Goal: Find contact information: Obtain details needed to contact an individual or organization

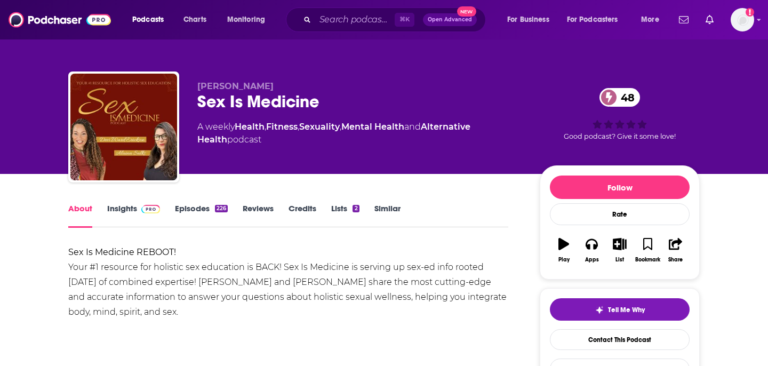
click at [384, 211] on link "Similar" at bounding box center [387, 215] width 26 height 25
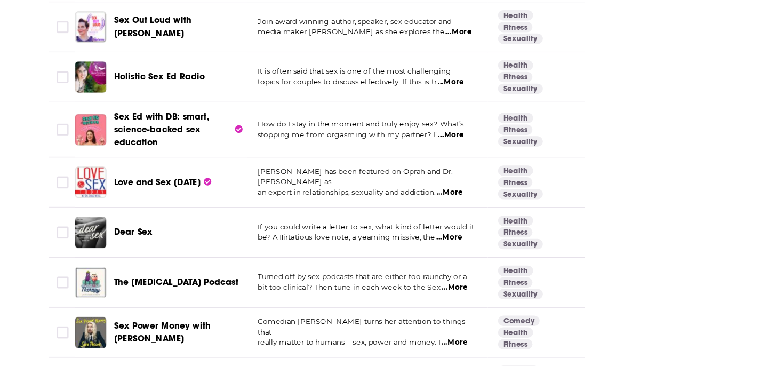
scroll to position [1772, 0]
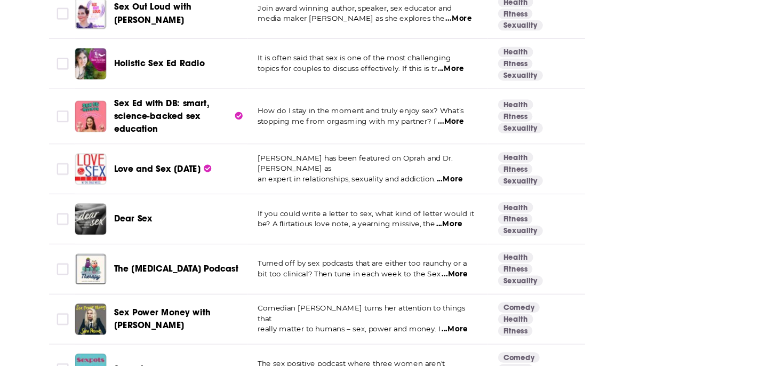
drag, startPoint x: 352, startPoint y: 159, endPoint x: 353, endPoint y: 154, distance: 6.1
click at [353, 154] on td "How do I stay in the moment and truly enjoy sex? What’s stopping me from orgasm…" at bounding box center [329, 161] width 197 height 45
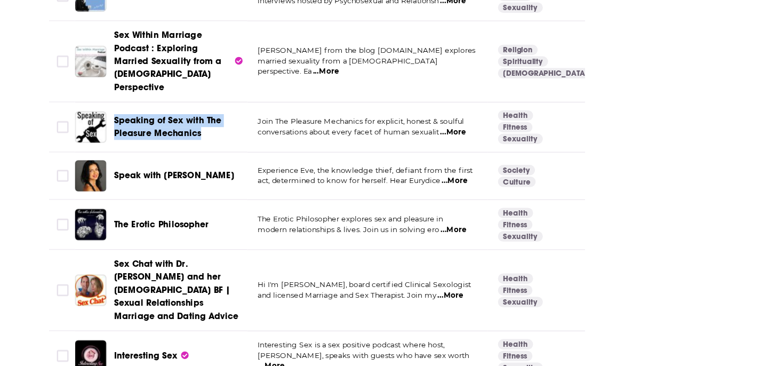
scroll to position [2291, 0]
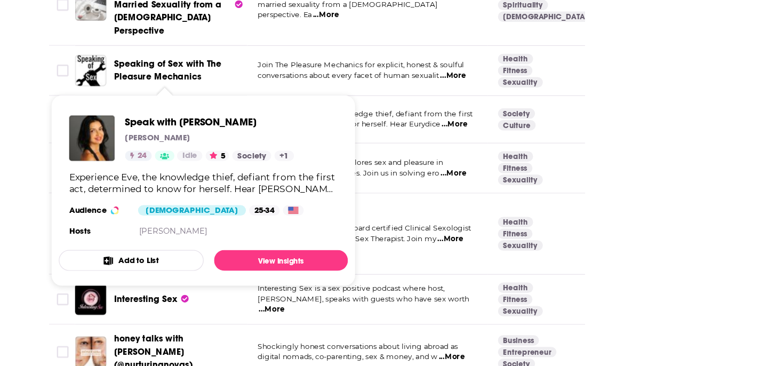
click at [36, 231] on div "About Insights Episodes 226 Reviews Credits Lists 2 Similar Podcasts like Sex I…" at bounding box center [384, 11] width 768 height 4256
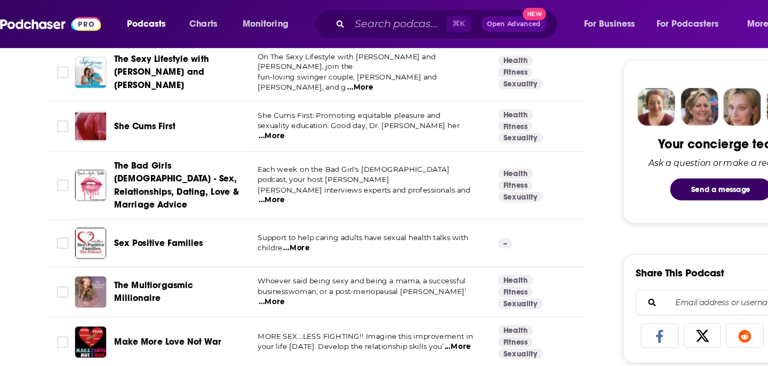
scroll to position [0, 0]
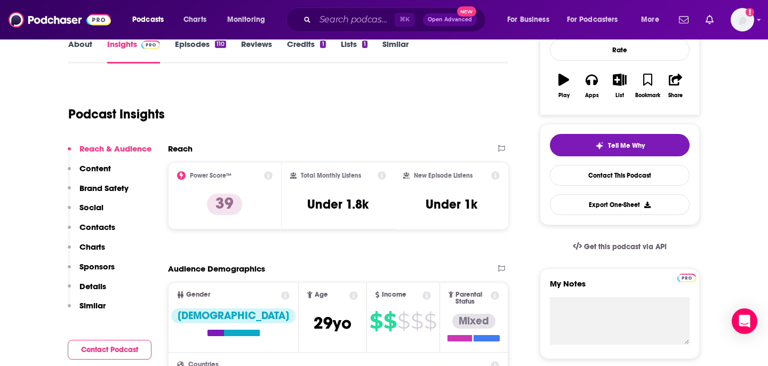
scroll to position [9, 0]
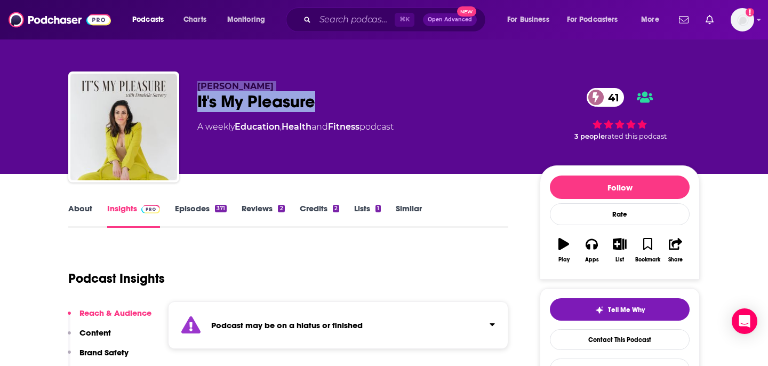
drag, startPoint x: 326, startPoint y: 100, endPoint x: 176, endPoint y: 100, distance: 149.3
click at [176, 100] on div "Danielle Savory It's My Pleasure 41 A weekly Education , Health and Fitness pod…" at bounding box center [383, 128] width 631 height 115
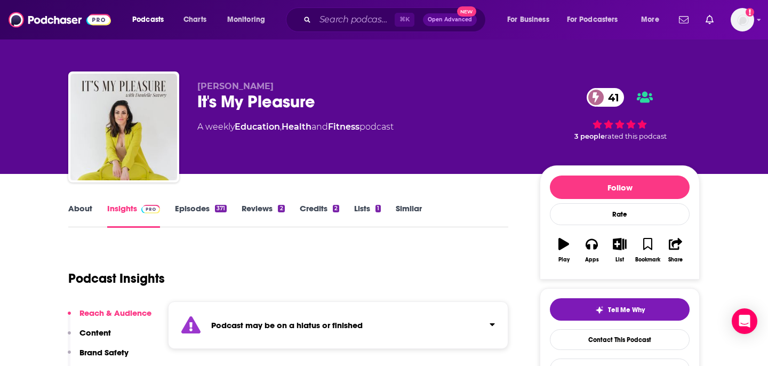
click at [297, 79] on div "Danielle Savory It's My Pleasure 41 A weekly Education , Health and Fitness pod…" at bounding box center [383, 128] width 631 height 115
drag, startPoint x: 324, startPoint y: 96, endPoint x: 203, endPoint y: 96, distance: 121.0
click at [203, 96] on div "It's My Pleasure 41" at bounding box center [359, 101] width 325 height 21
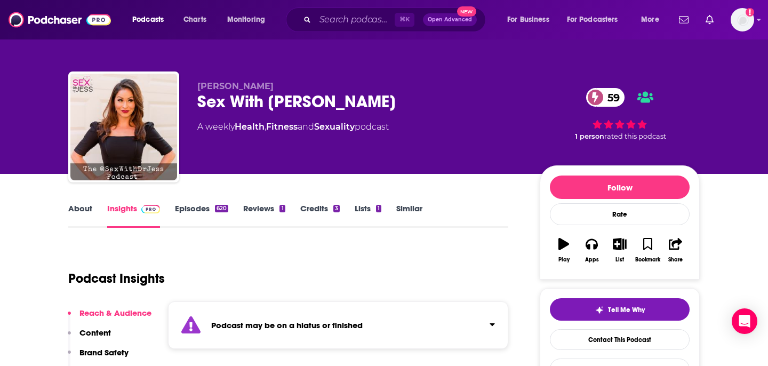
scroll to position [22, 0]
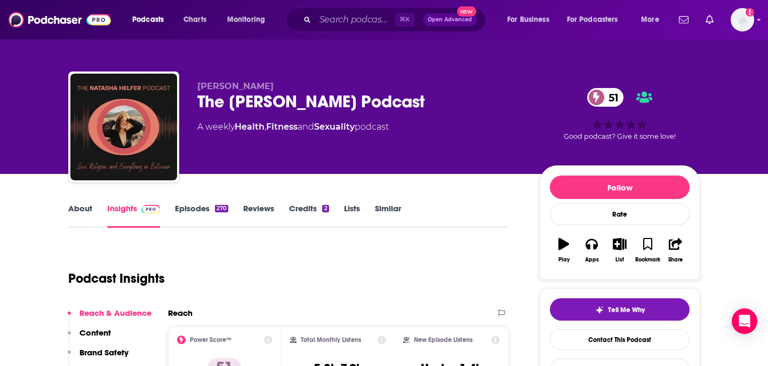
drag, startPoint x: 434, startPoint y: 95, endPoint x: 181, endPoint y: 95, distance: 253.2
click at [181, 95] on div "[PERSON_NAME] The [PERSON_NAME] Podcast 51 A weekly Health , Fitness and Sexual…" at bounding box center [383, 128] width 631 height 115
copy h2 "The Natasha Helfer Podcast"
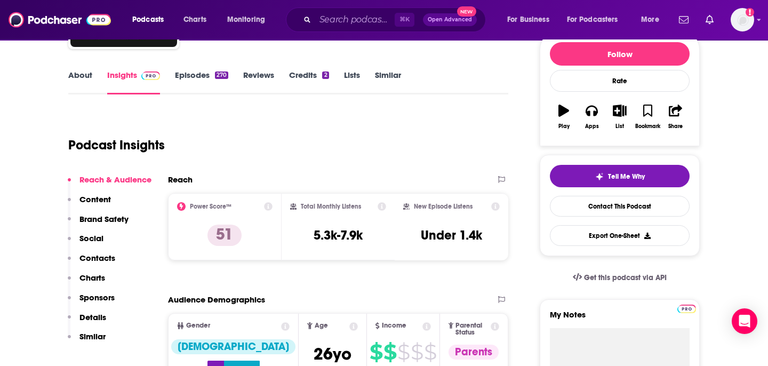
scroll to position [151, 0]
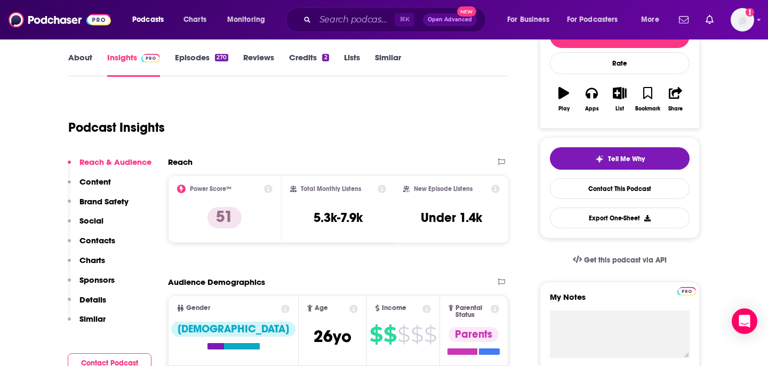
click at [100, 236] on p "Contacts" at bounding box center [97, 240] width 36 height 10
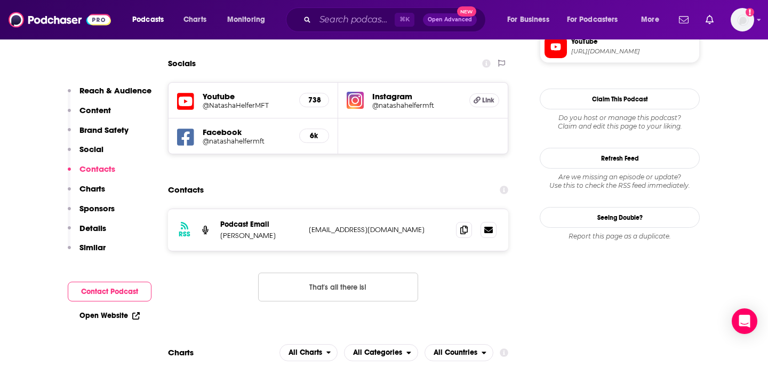
scroll to position [1014, 0]
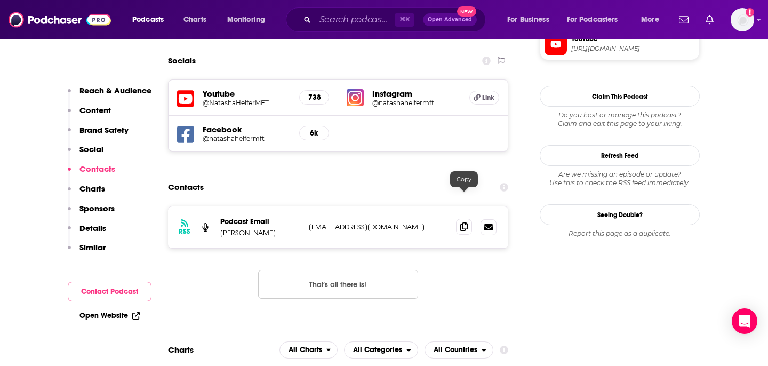
click at [465, 222] on icon at bounding box center [463, 226] width 7 height 9
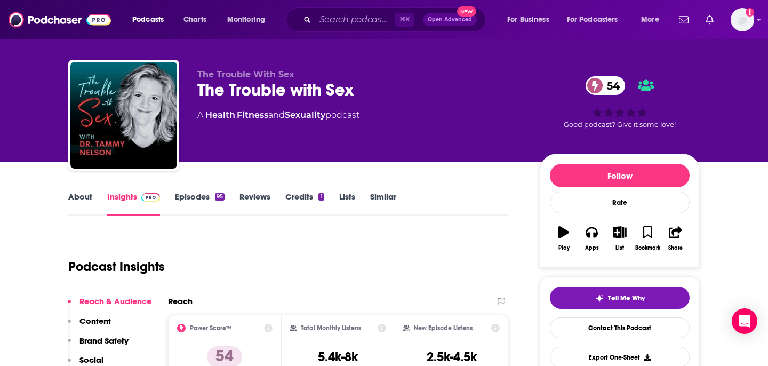
scroll to position [39, 0]
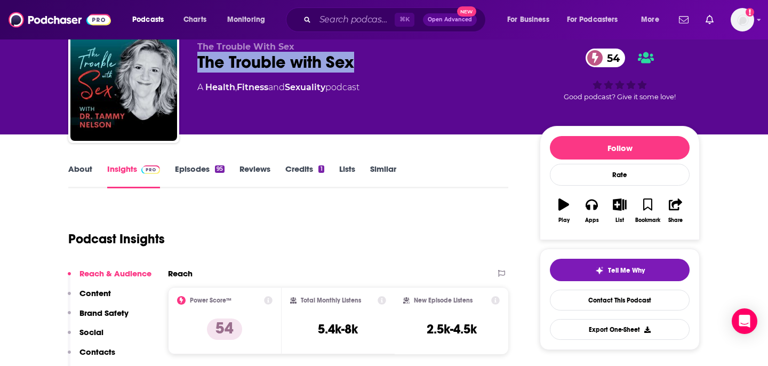
copy h2 "The Trouble with Sex"
drag, startPoint x: 366, startPoint y: 61, endPoint x: 197, endPoint y: 60, distance: 169.5
click at [197, 60] on div "The Trouble With Sex The Trouble with Sex 54 A Health , Fitness and Sexuality p…" at bounding box center [383, 89] width 631 height 115
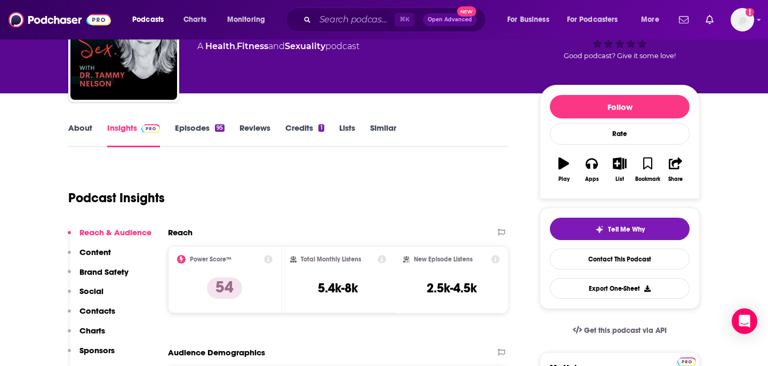
click at [107, 312] on p "Contacts" at bounding box center [97, 310] width 36 height 10
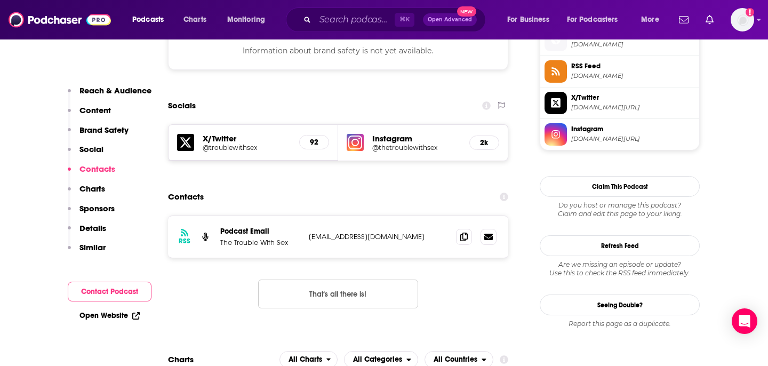
scroll to position [979, 0]
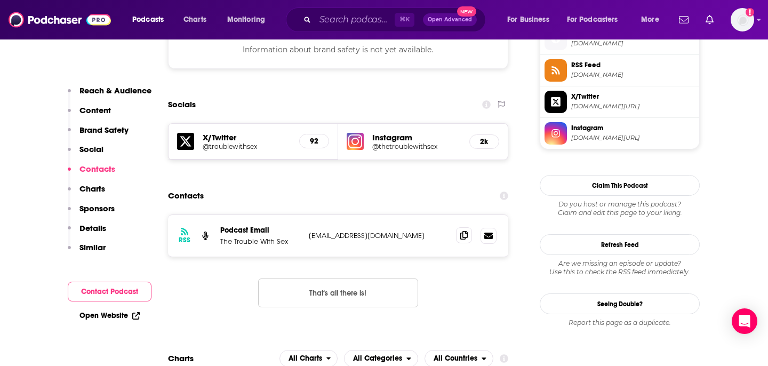
click at [465, 227] on span at bounding box center [464, 235] width 16 height 16
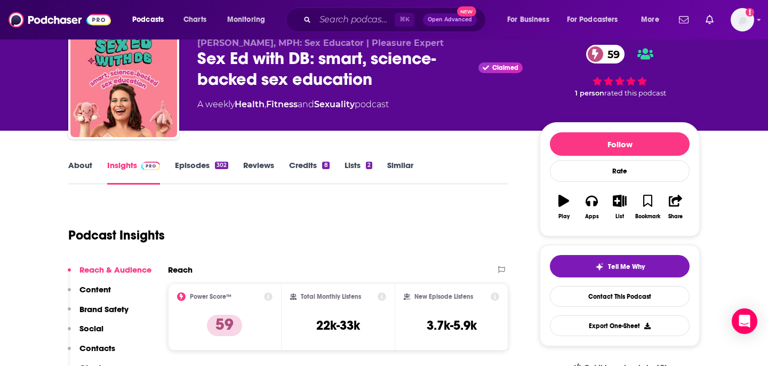
scroll to position [33, 0]
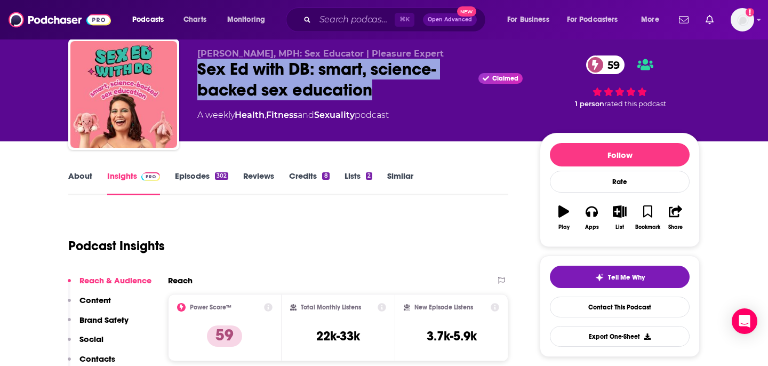
drag, startPoint x: 385, startPoint y: 94, endPoint x: 197, endPoint y: 70, distance: 189.2
click at [197, 70] on div "Sex Ed with DB: smart, science-backed sex education Claimed 59" at bounding box center [359, 80] width 325 height 42
copy h2 "Sex Ed with DB: smart, science-backed sex education"
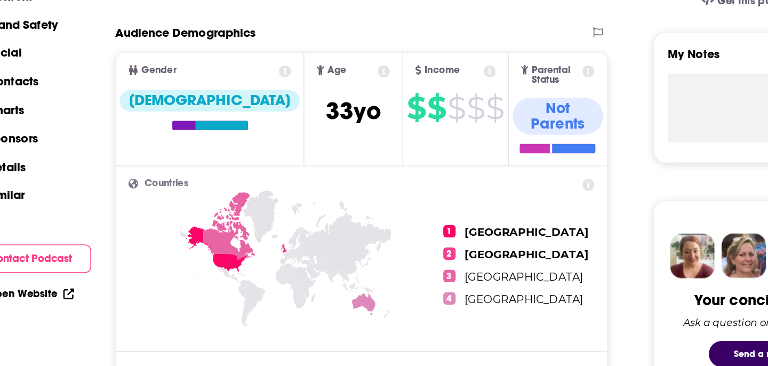
scroll to position [297, 0]
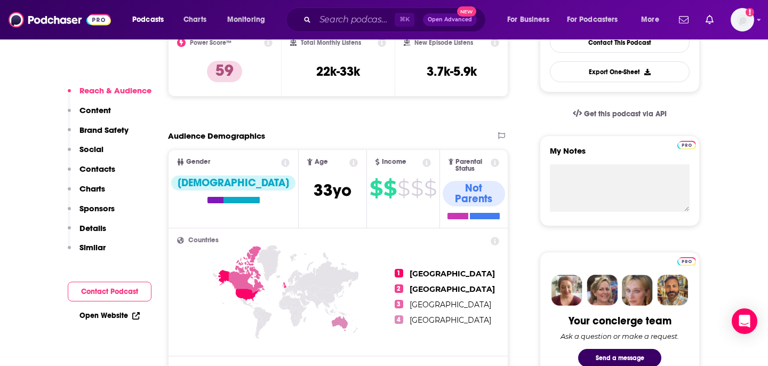
click at [103, 167] on p "Contacts" at bounding box center [97, 169] width 36 height 10
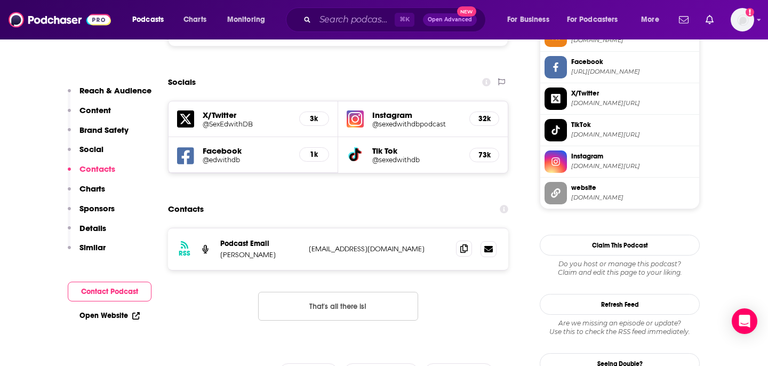
scroll to position [1015, 0]
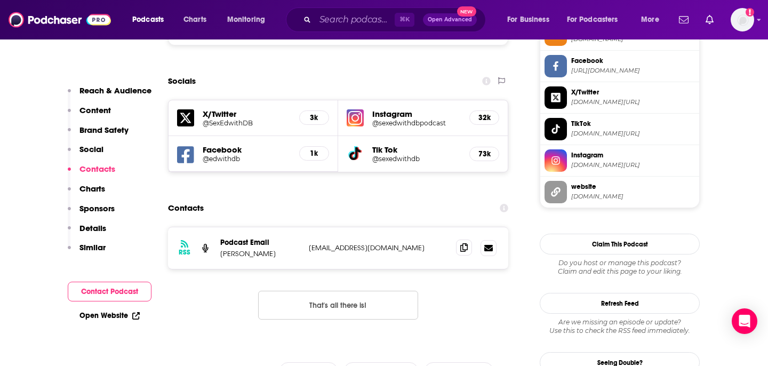
click at [468, 239] on span at bounding box center [464, 247] width 16 height 16
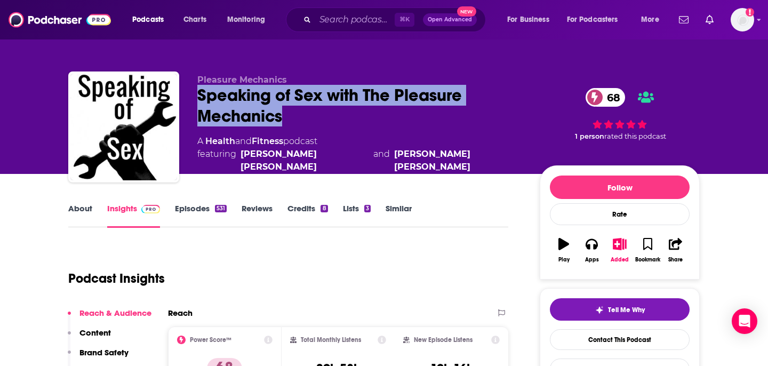
drag, startPoint x: 295, startPoint y: 123, endPoint x: 186, endPoint y: 96, distance: 112.9
click at [185, 96] on div "Pleasure Mechanics Speaking of Sex with The Pleasure Mechanics 68 A Health and …" at bounding box center [383, 128] width 631 height 115
copy h2 "Speaking of Sex with The Pleasure Mechanics"
click at [346, 132] on div "Pleasure Mechanics Speaking of Sex with The Pleasure Mechanics 68 A Health and …" at bounding box center [359, 124] width 325 height 99
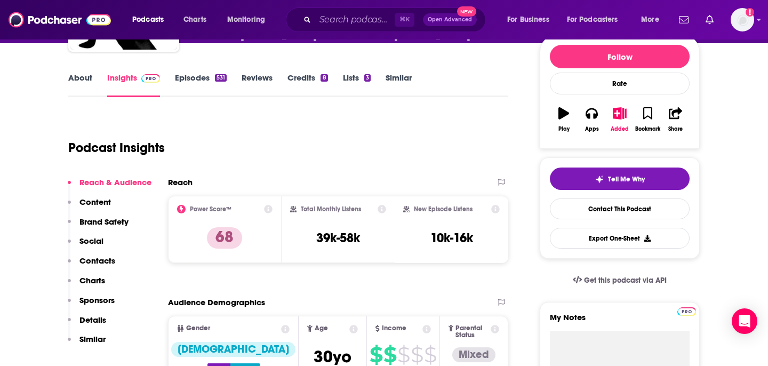
scroll to position [347, 0]
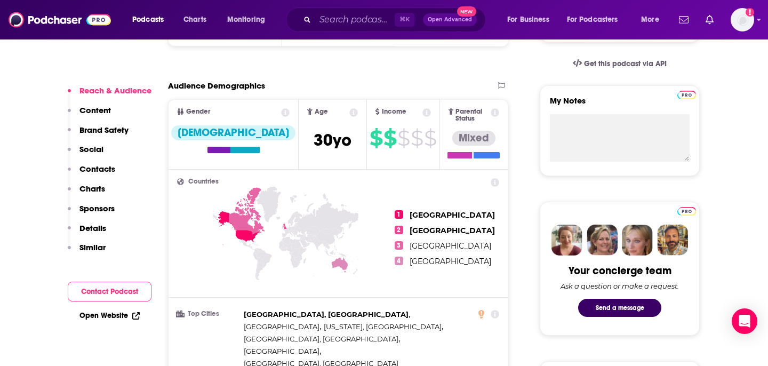
click at [105, 172] on p "Contacts" at bounding box center [97, 169] width 36 height 10
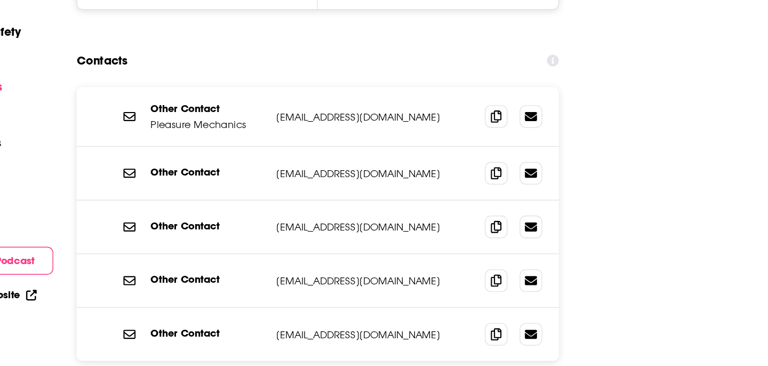
scroll to position [1268, 0]
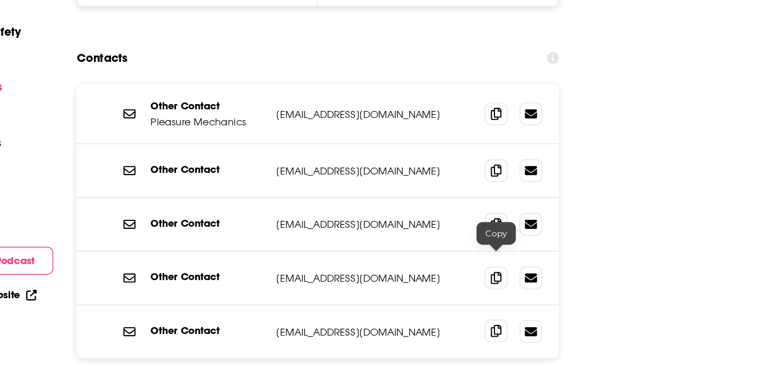
click at [462, 336] on icon at bounding box center [463, 340] width 7 height 9
click at [460, 179] on span at bounding box center [464, 187] width 16 height 16
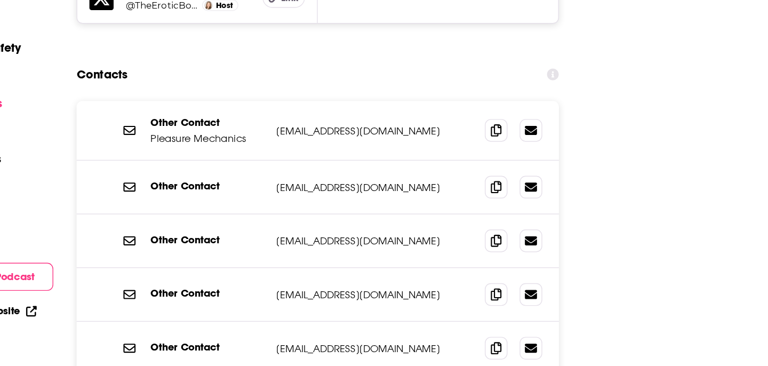
scroll to position [1268, 0]
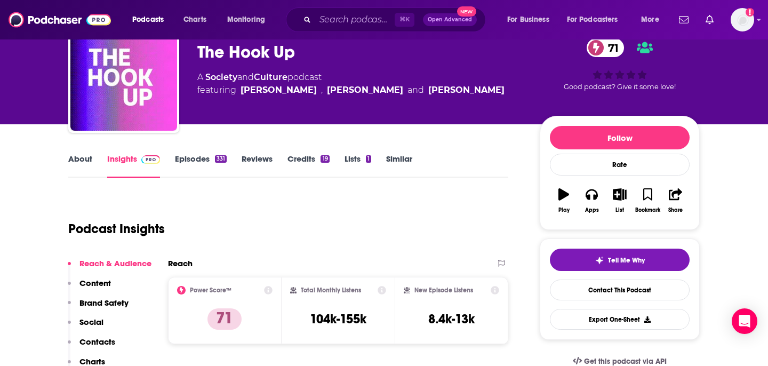
scroll to position [49, 0]
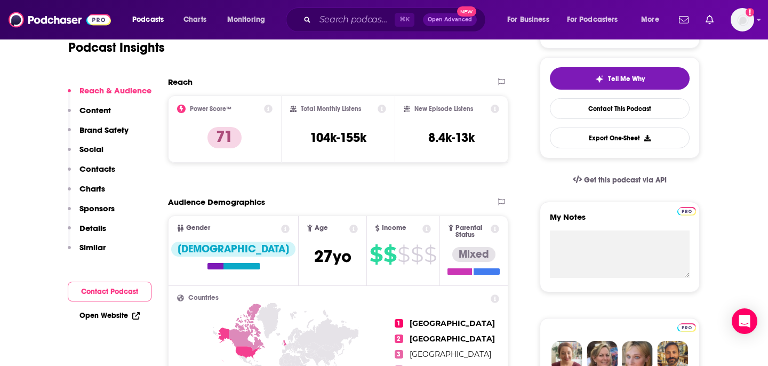
click at [95, 168] on p "Contacts" at bounding box center [97, 169] width 36 height 10
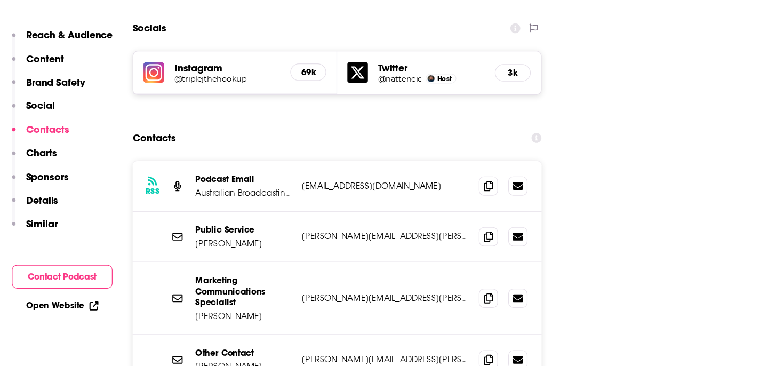
scroll to position [1184, 0]
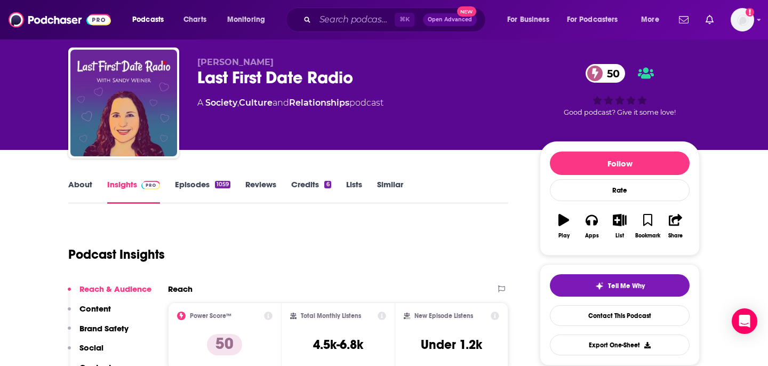
scroll to position [26, 0]
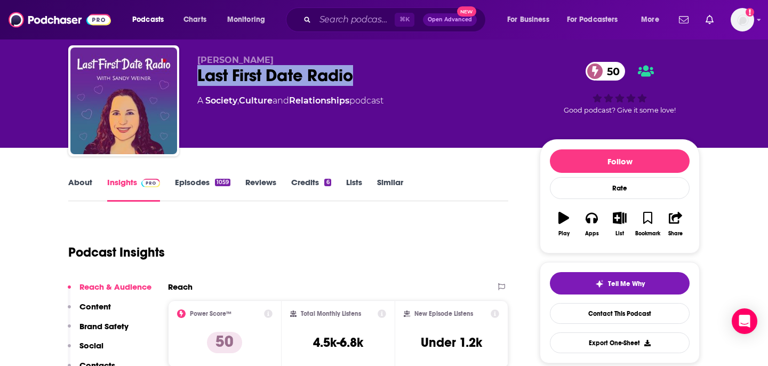
drag, startPoint x: 372, startPoint y: 79, endPoint x: 194, endPoint y: 76, distance: 178.6
click at [193, 76] on div "Sandy Weiner Last First Date Radio 50 A Society , Culture and Relationships pod…" at bounding box center [383, 102] width 631 height 115
copy h2 "Last First Date Radio"
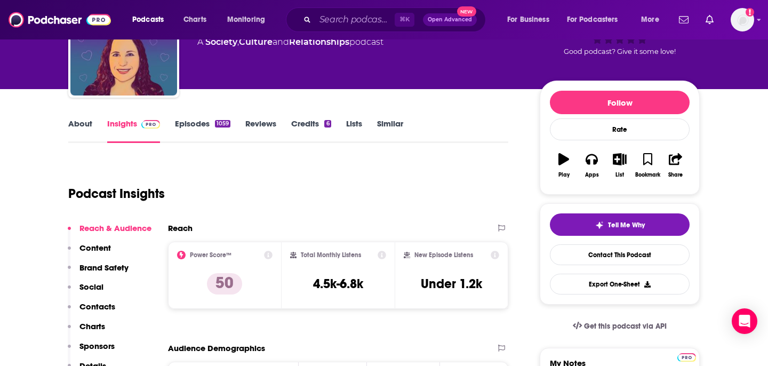
scroll to position [192, 0]
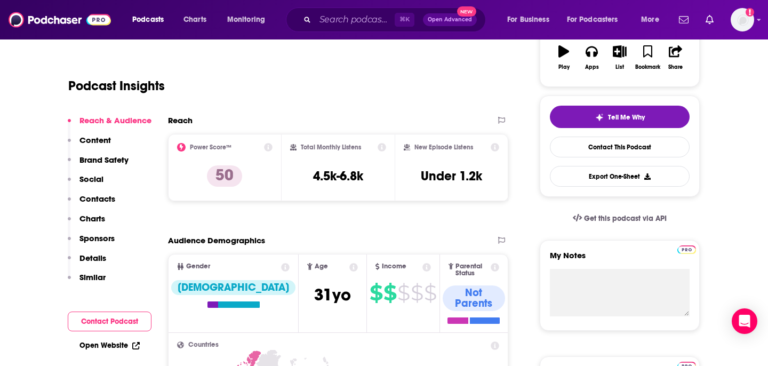
click at [104, 198] on p "Contacts" at bounding box center [97, 199] width 36 height 10
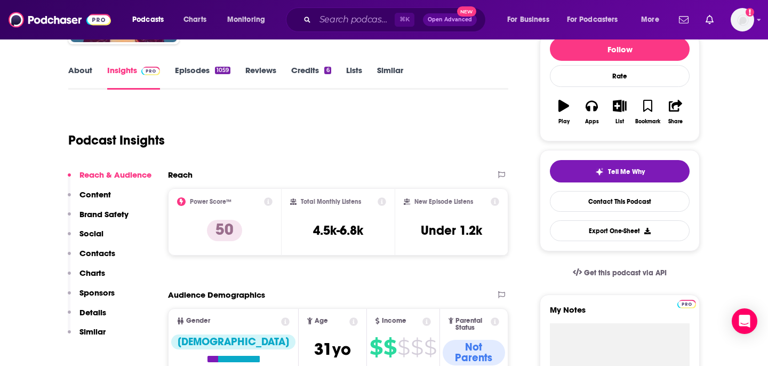
scroll to position [0, 0]
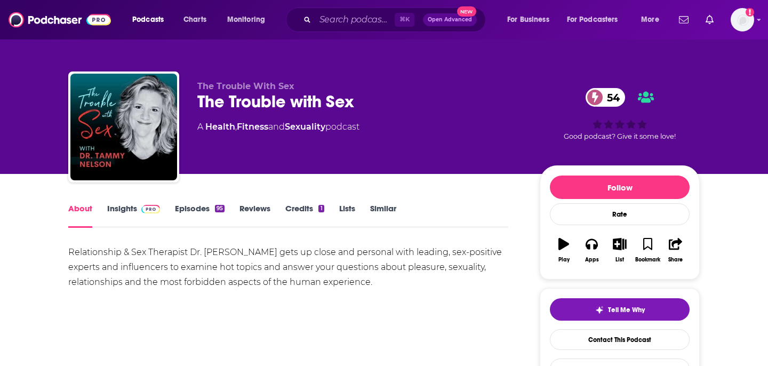
click at [386, 205] on link "Similar" at bounding box center [383, 215] width 26 height 25
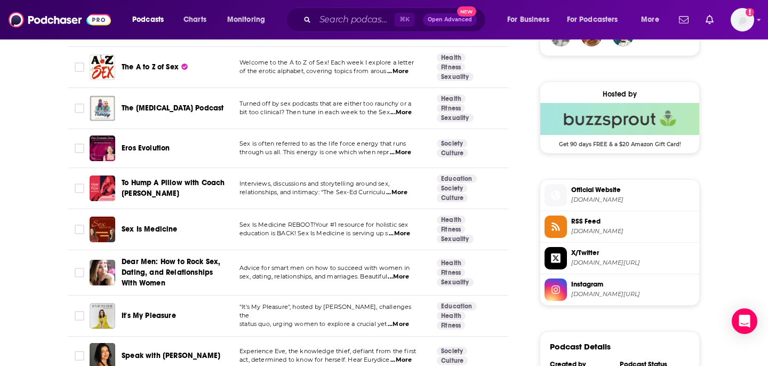
scroll to position [71, 0]
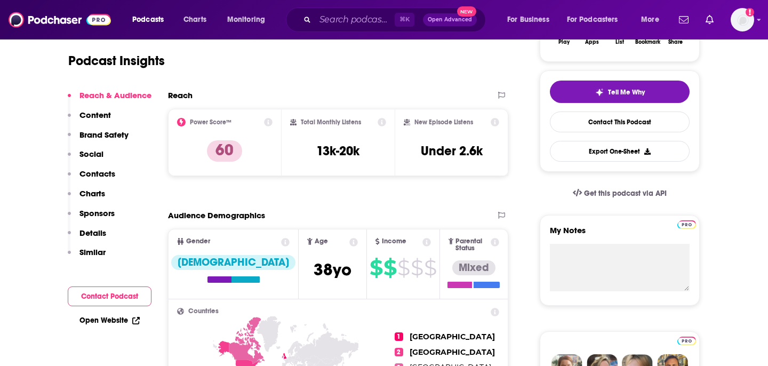
scroll to position [275, 0]
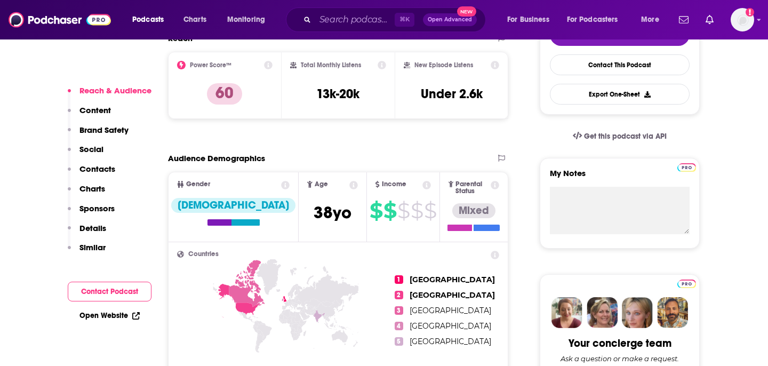
click at [101, 169] on p "Contacts" at bounding box center [97, 169] width 36 height 10
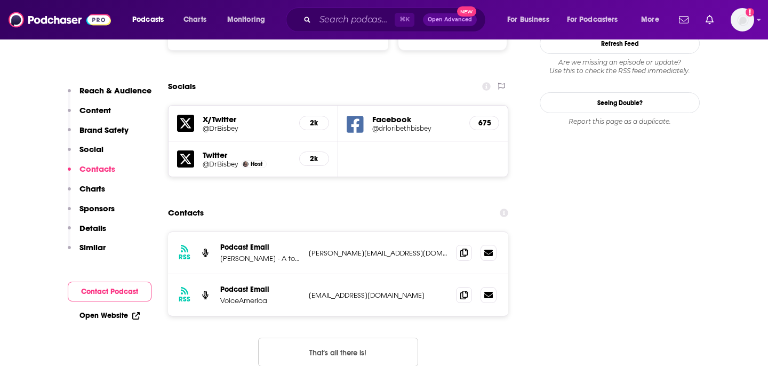
scroll to position [1183, 0]
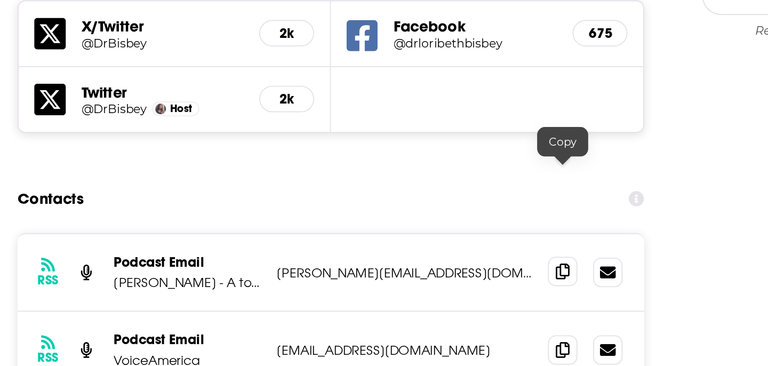
click at [457, 241] on span at bounding box center [464, 249] width 16 height 16
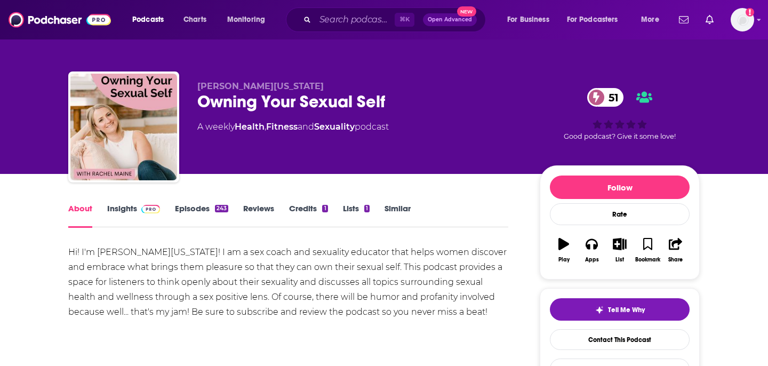
scroll to position [17, 0]
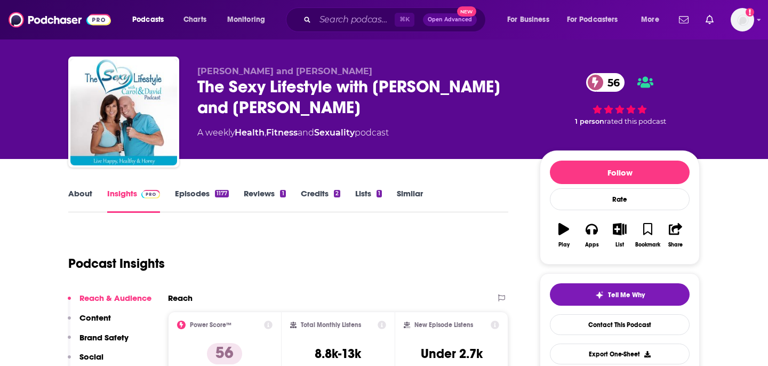
scroll to position [20, 0]
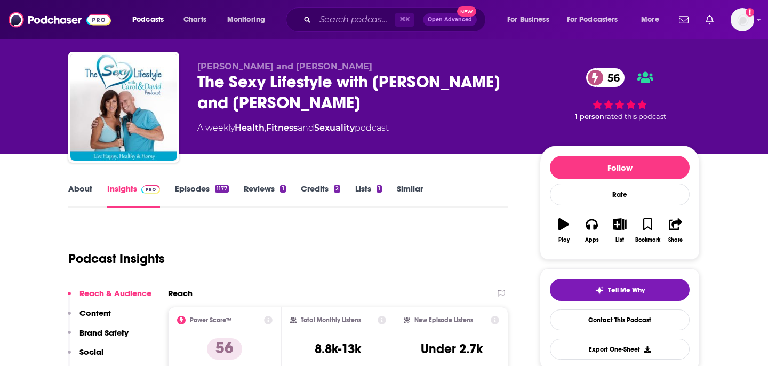
click at [278, 82] on div "The Sexy Lifestyle with [PERSON_NAME] and [PERSON_NAME] 56" at bounding box center [359, 92] width 325 height 42
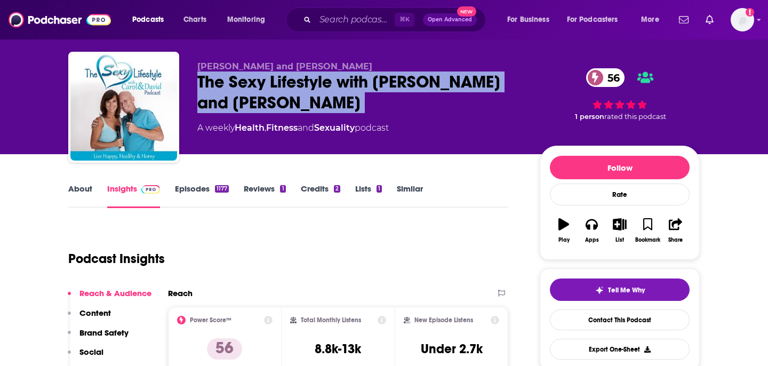
click at [278, 82] on div "The Sexy Lifestyle with [PERSON_NAME] and [PERSON_NAME] 56" at bounding box center [359, 92] width 325 height 42
copy div "The Sexy Lifestyle with [PERSON_NAME] and [PERSON_NAME] 56"
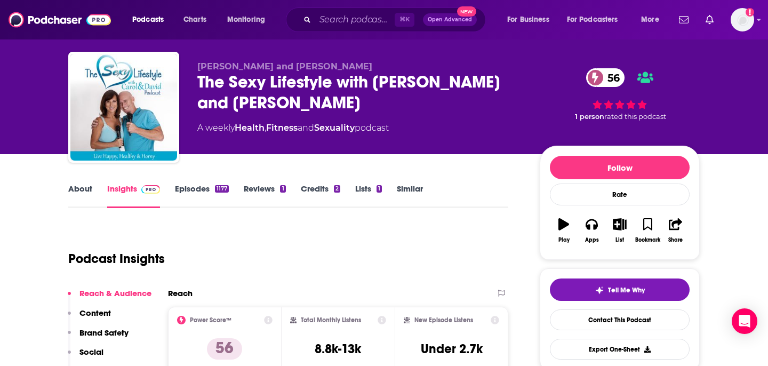
click at [382, 75] on div "The Sexy Lifestyle with [PERSON_NAME] and [PERSON_NAME] 56" at bounding box center [359, 92] width 325 height 42
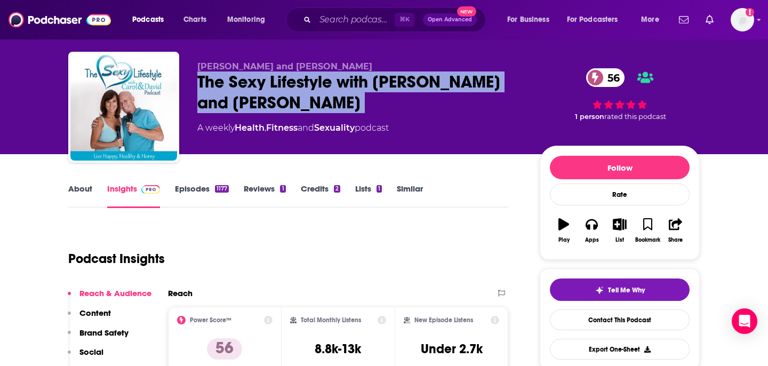
click at [382, 75] on div "The Sexy Lifestyle with [PERSON_NAME] and [PERSON_NAME] 56" at bounding box center [359, 92] width 325 height 42
copy div "The Sexy Lifestyle with [PERSON_NAME] and [PERSON_NAME] 56"
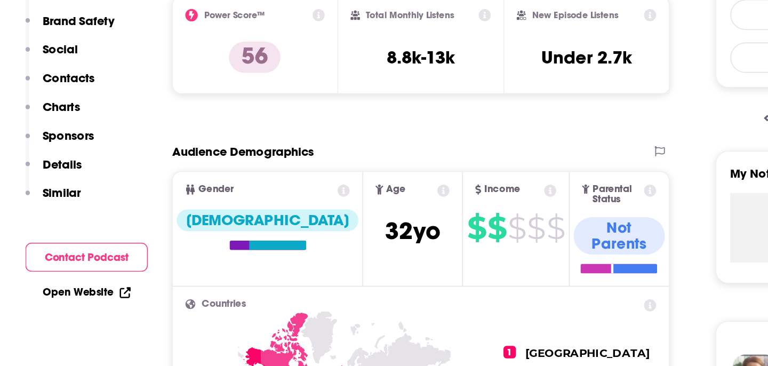
scroll to position [220, 0]
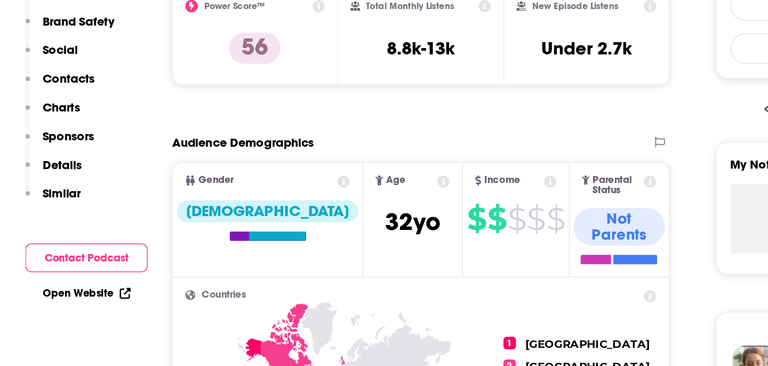
click at [106, 169] on p "Contacts" at bounding box center [97, 169] width 36 height 10
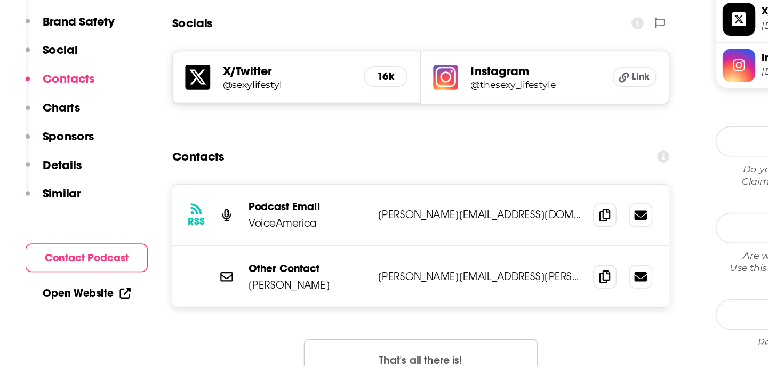
scroll to position [955, 0]
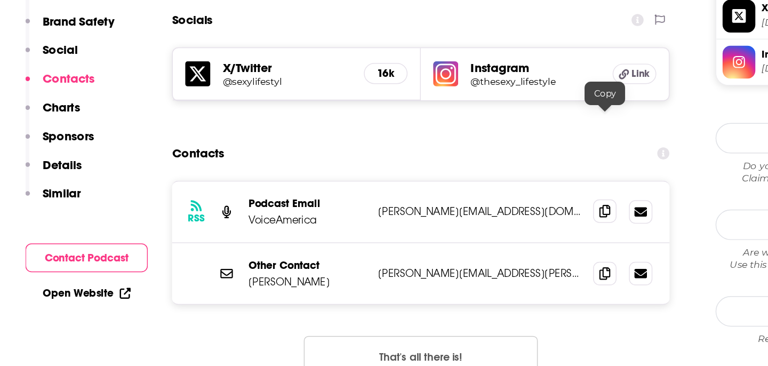
click at [461, 255] on icon at bounding box center [463, 259] width 7 height 9
